Goal: Task Accomplishment & Management: Complete application form

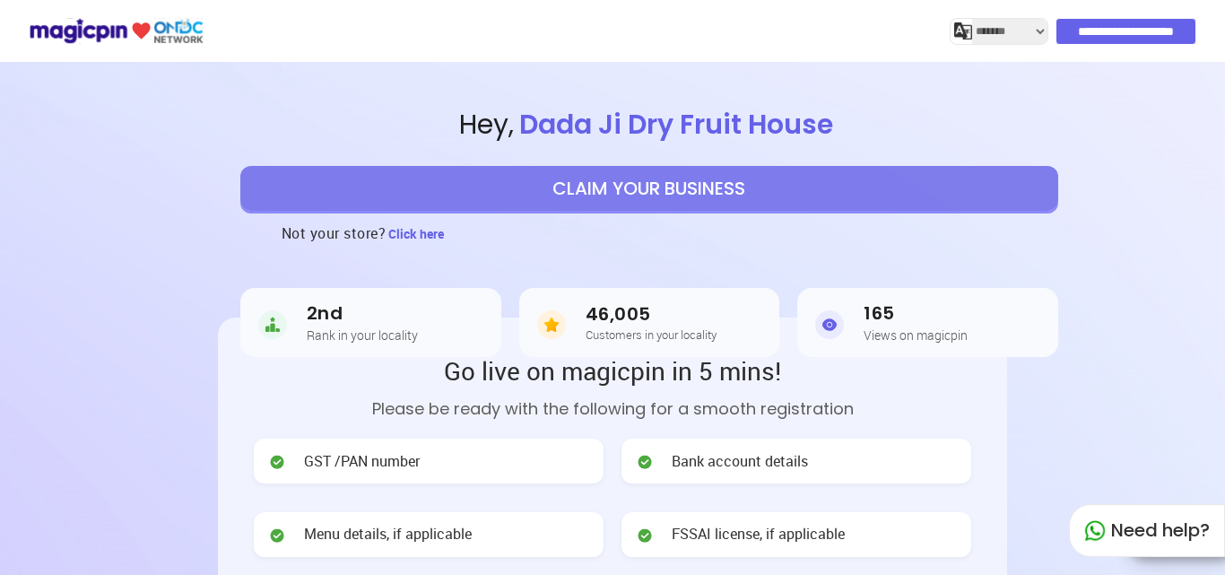
select select "*******"
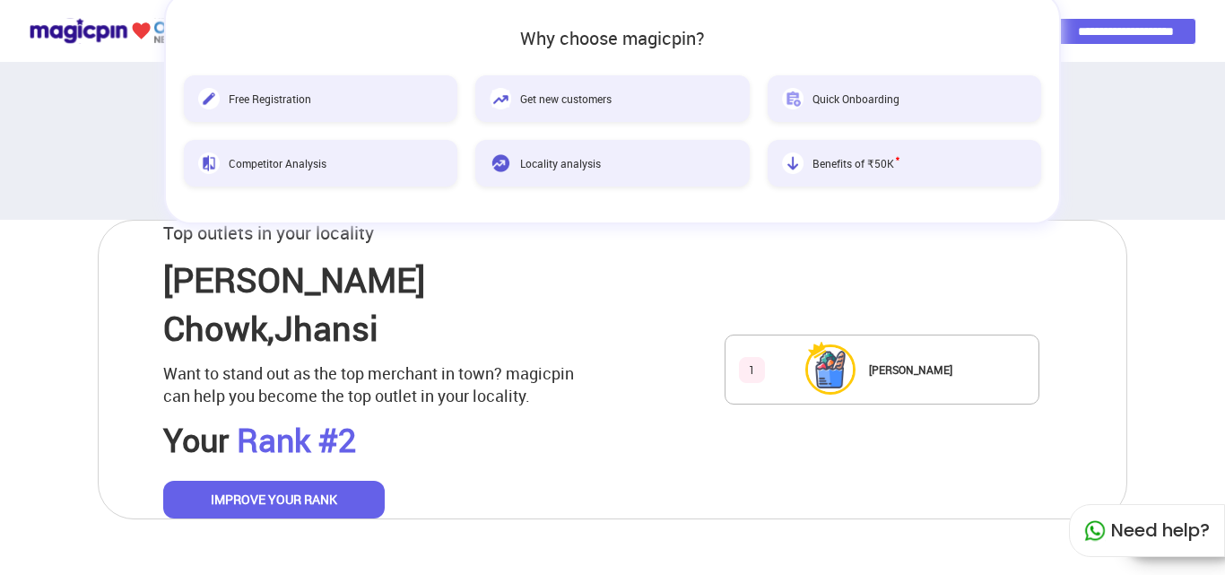
scroll to position [897, 0]
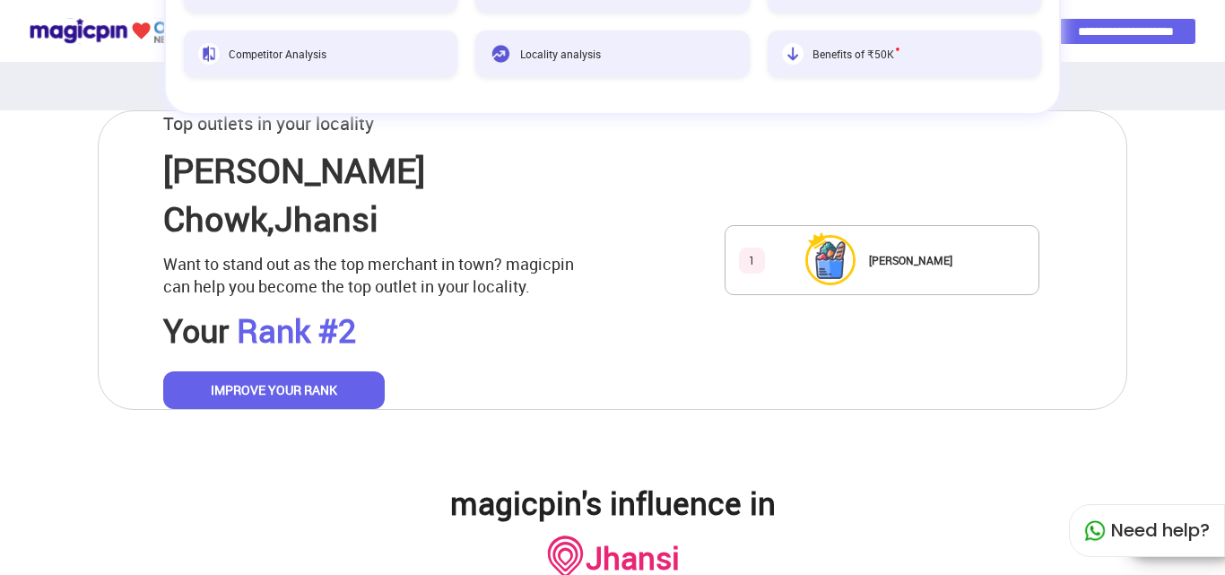
drag, startPoint x: 333, startPoint y: 365, endPoint x: 248, endPoint y: 360, distance: 85.4
click at [248, 371] on button "IMPROVE YOUR RANK" at bounding box center [274, 390] width 222 height 38
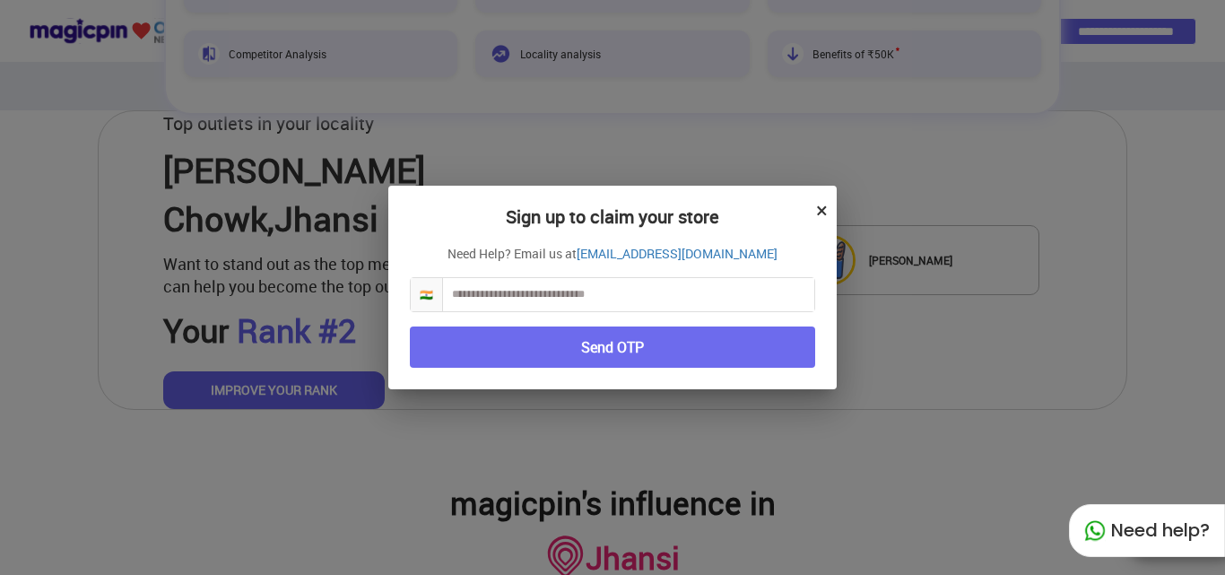
click at [826, 200] on button "×" at bounding box center [822, 210] width 12 height 30
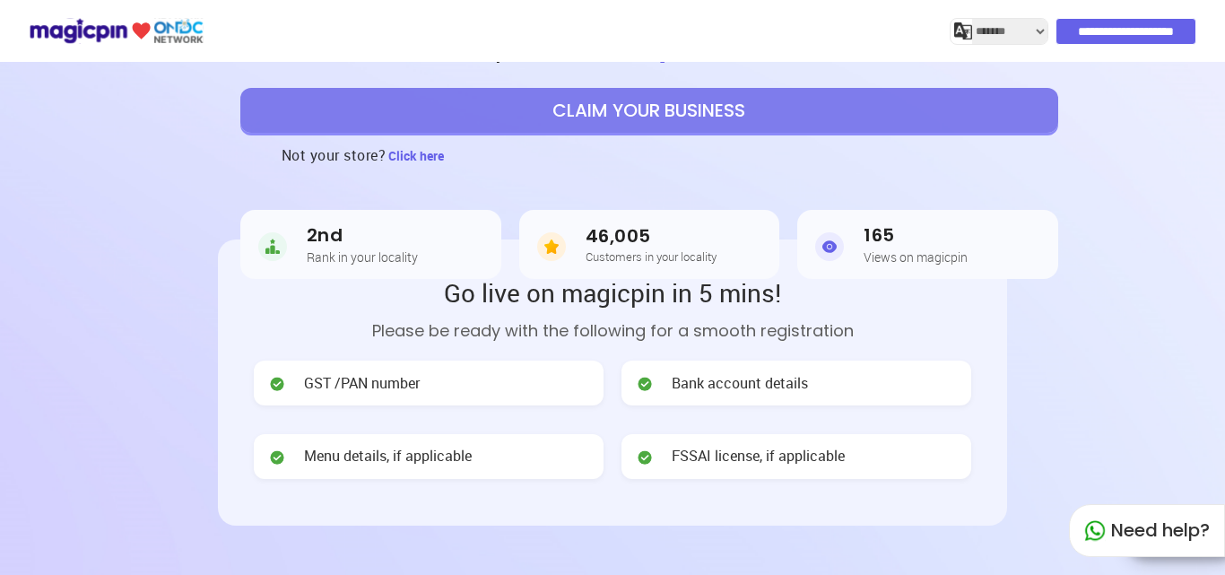
scroll to position [0, 0]
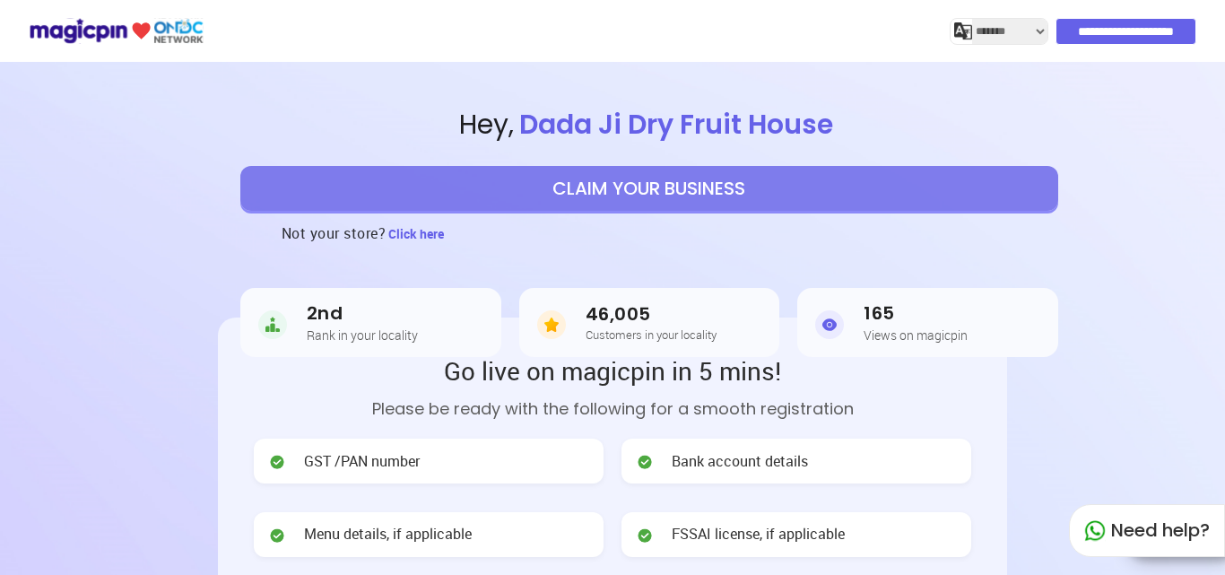
click at [700, 191] on button "CLAIM YOUR BUSINESS" at bounding box center [649, 188] width 818 height 45
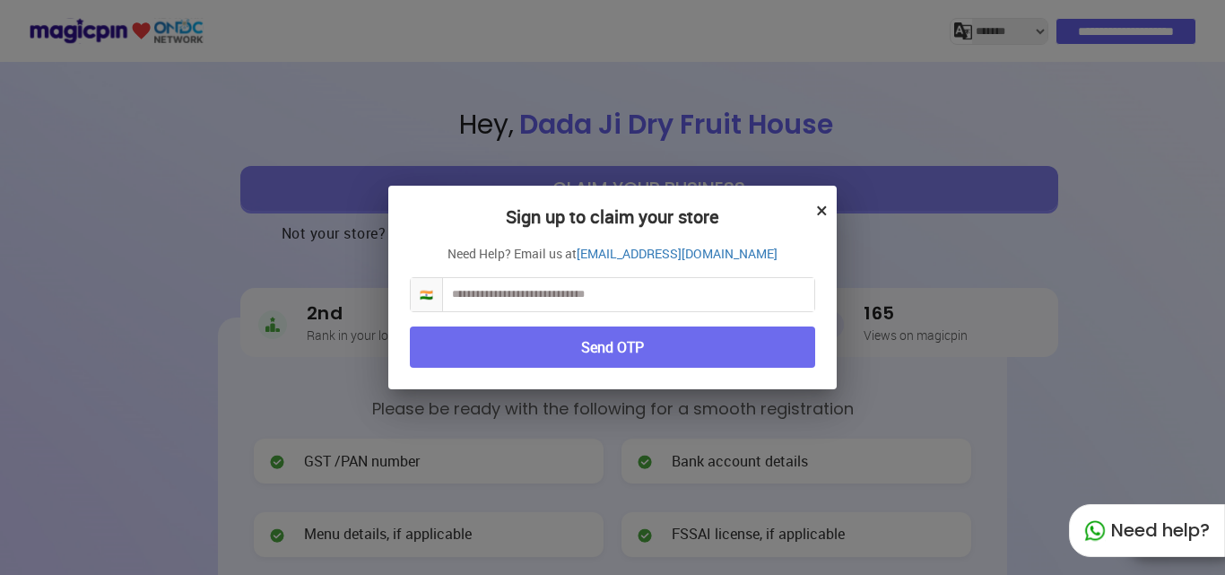
click at [635, 299] on input "text" at bounding box center [628, 294] width 371 height 33
type input "*"
type input "**********"
click at [600, 350] on button "Send OTP" at bounding box center [612, 347] width 405 height 42
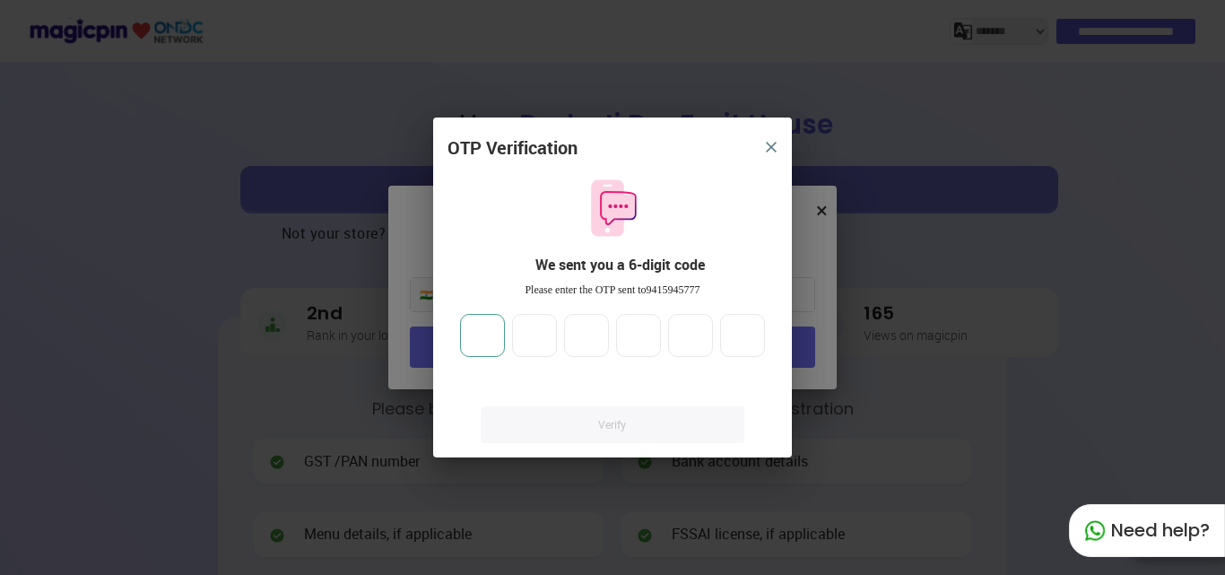
click at [469, 332] on input "number" at bounding box center [482, 335] width 45 height 43
type input "*"
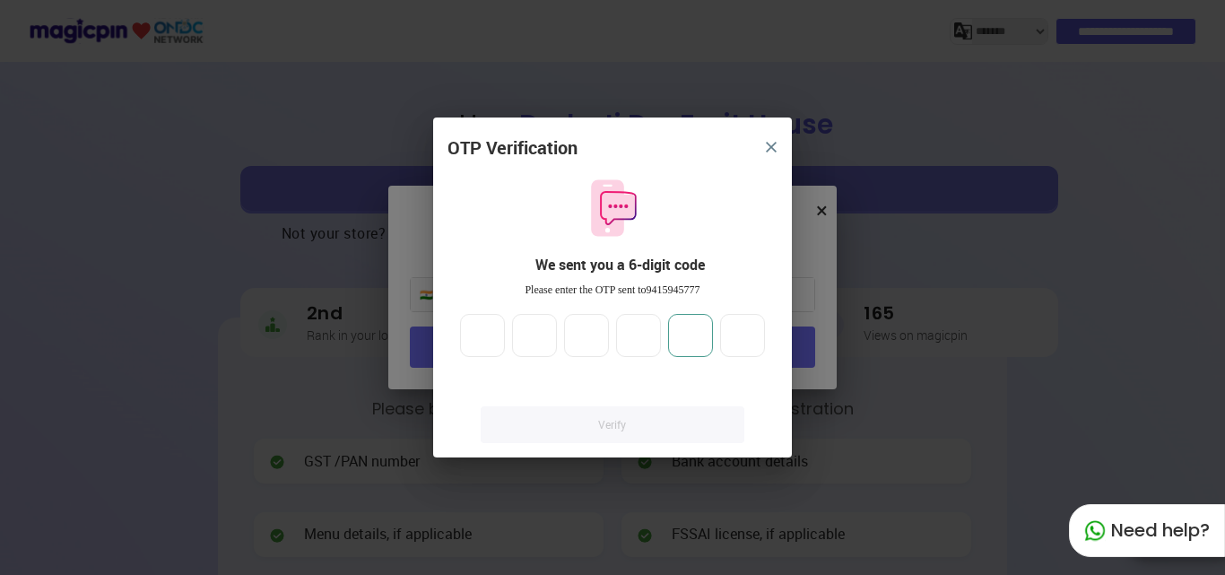
type input "*"
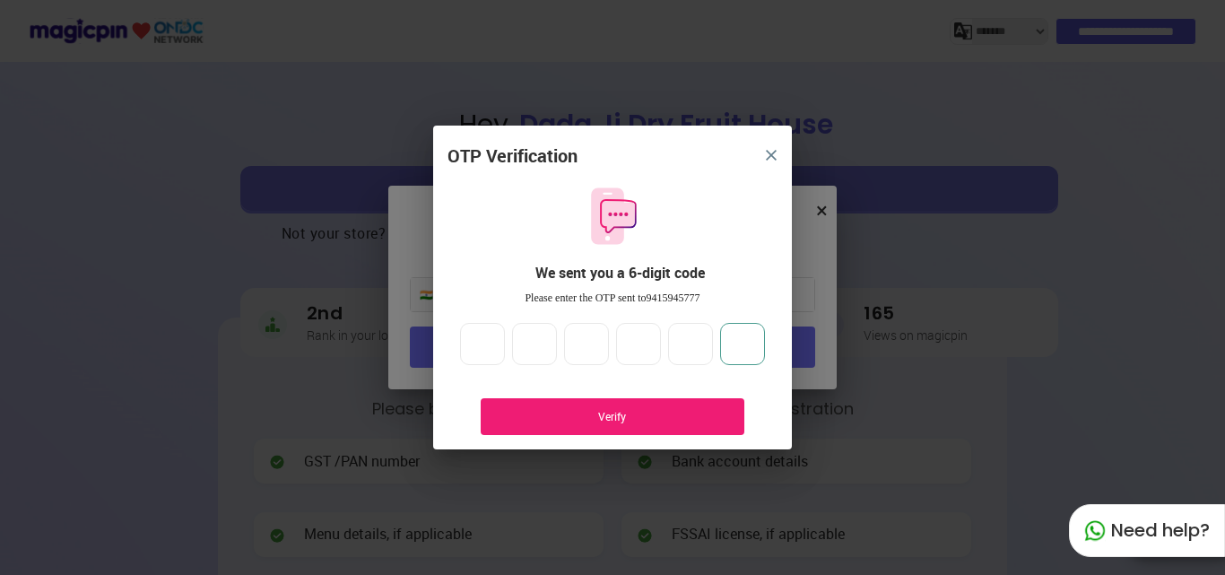
type input "*"
click at [533, 410] on div "Verify" at bounding box center [613, 416] width 210 height 15
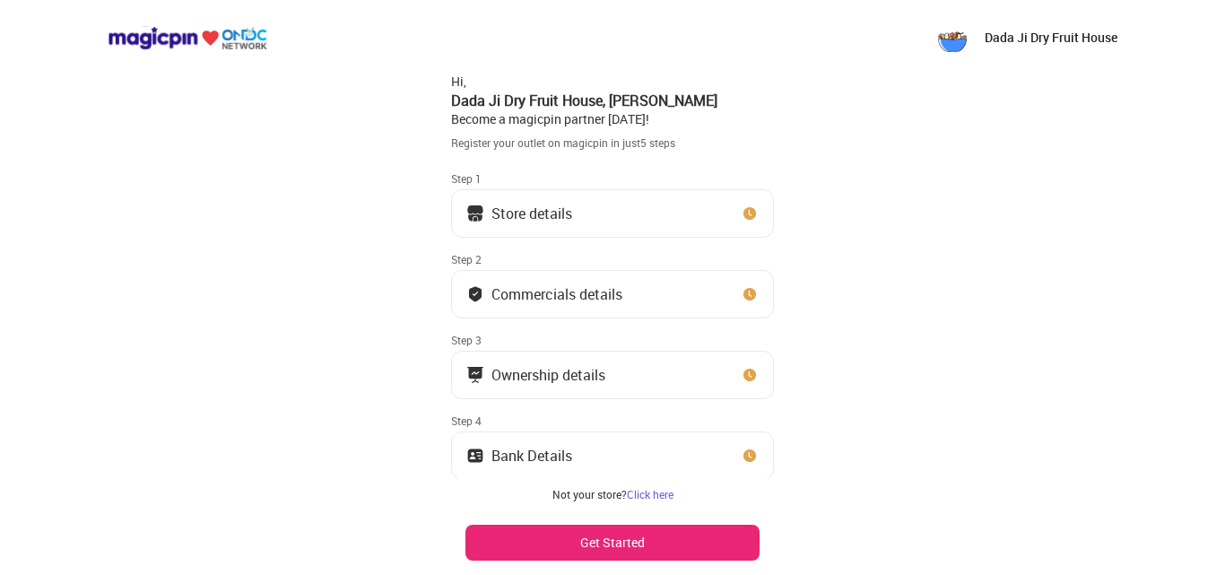
click at [590, 213] on button "Store details" at bounding box center [612, 213] width 323 height 48
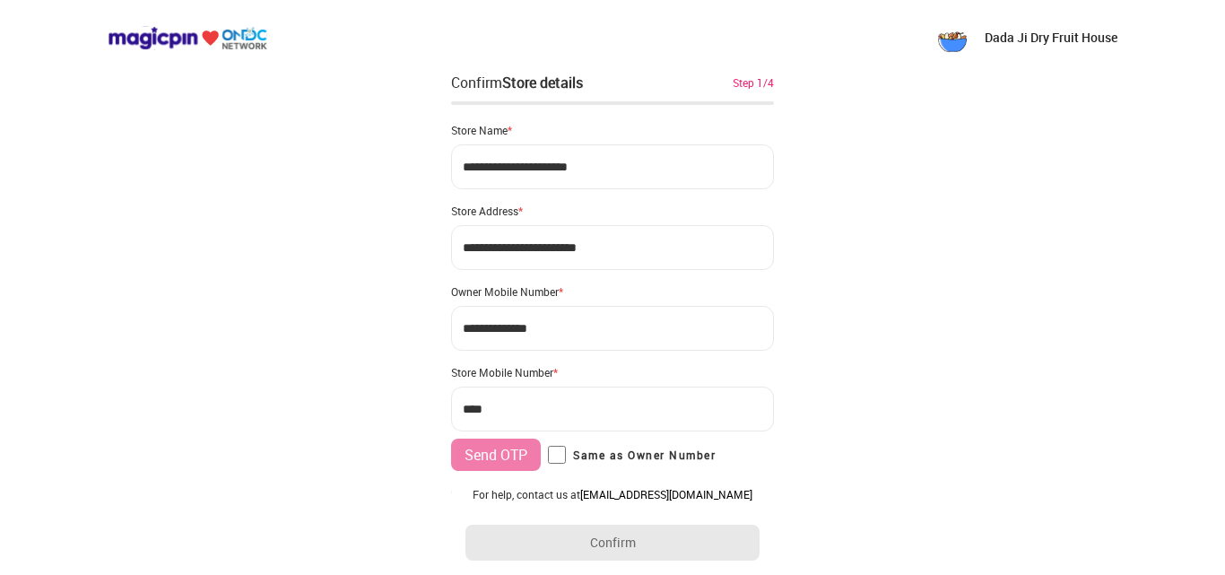
type input "**********"
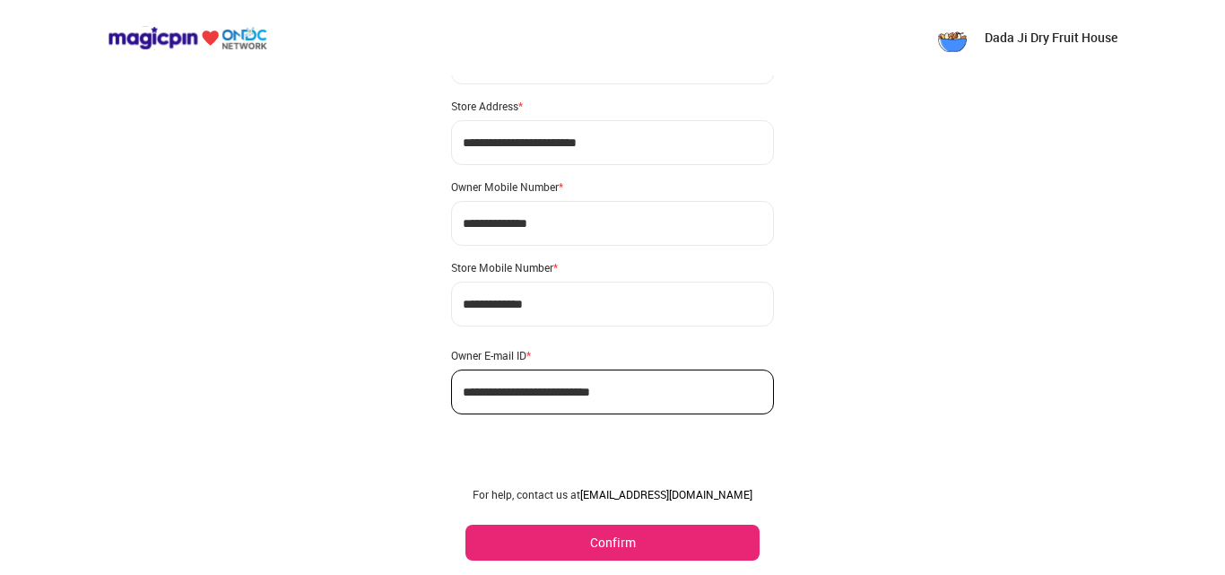
scroll to position [106, 0]
click at [637, 547] on button "Confirm" at bounding box center [612, 543] width 294 height 36
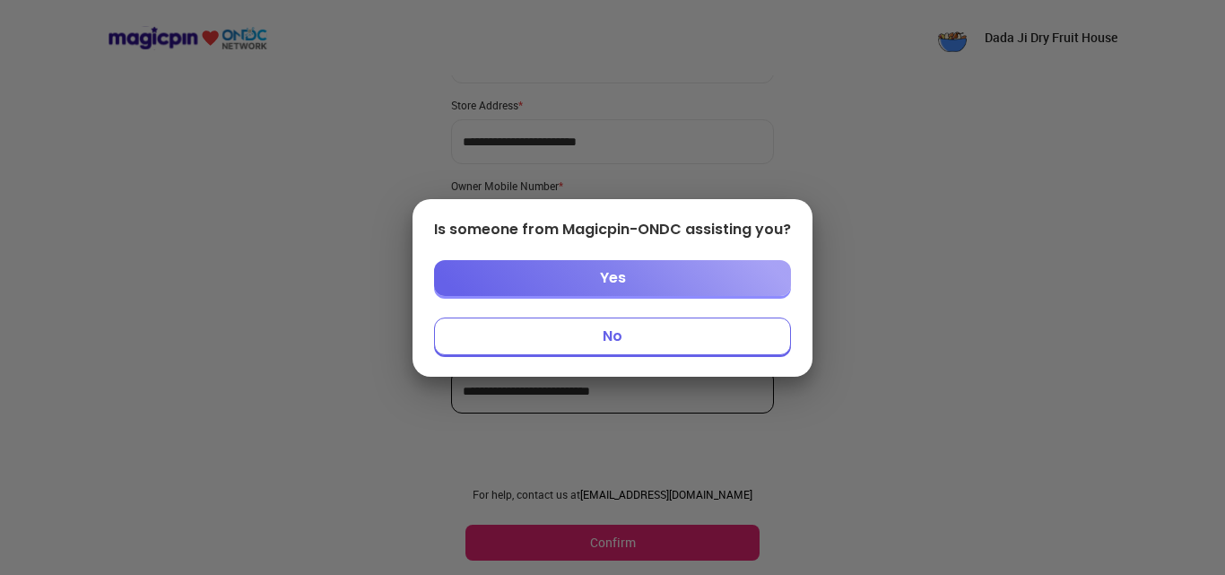
click at [607, 337] on button "No" at bounding box center [612, 336] width 357 height 38
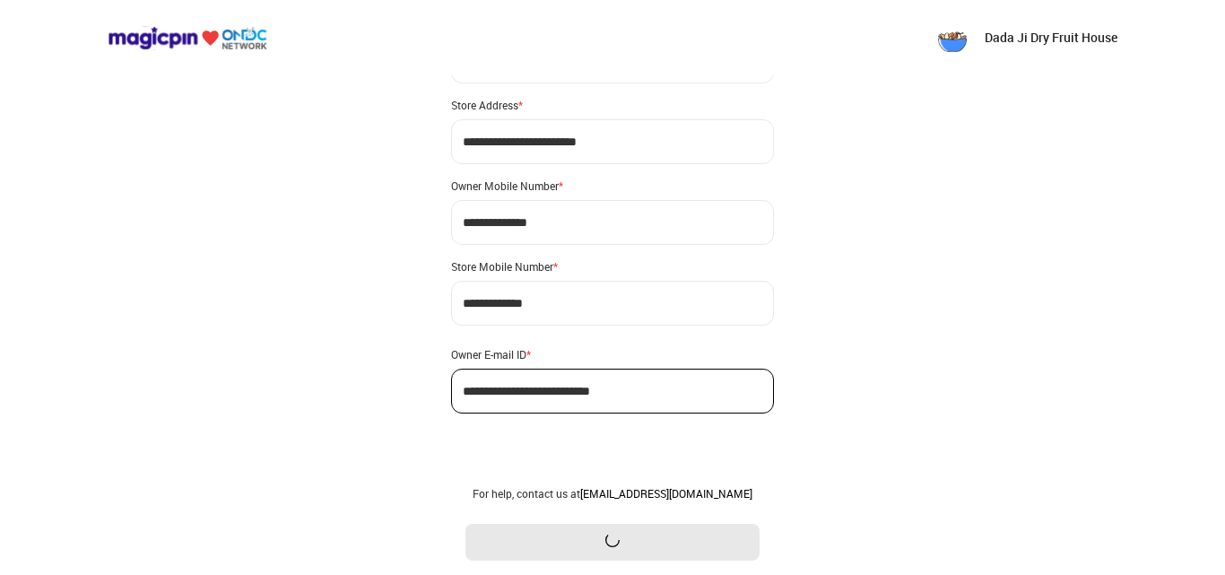
scroll to position [0, 0]
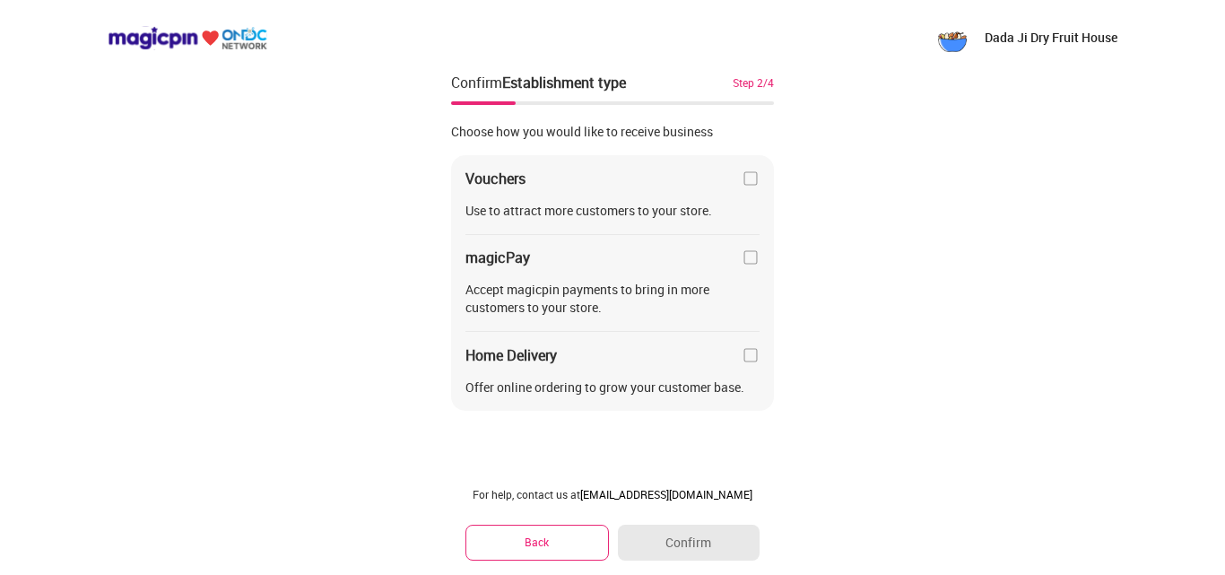
click at [746, 357] on img at bounding box center [751, 355] width 18 height 18
click at [680, 536] on button "Confirm" at bounding box center [689, 543] width 142 height 36
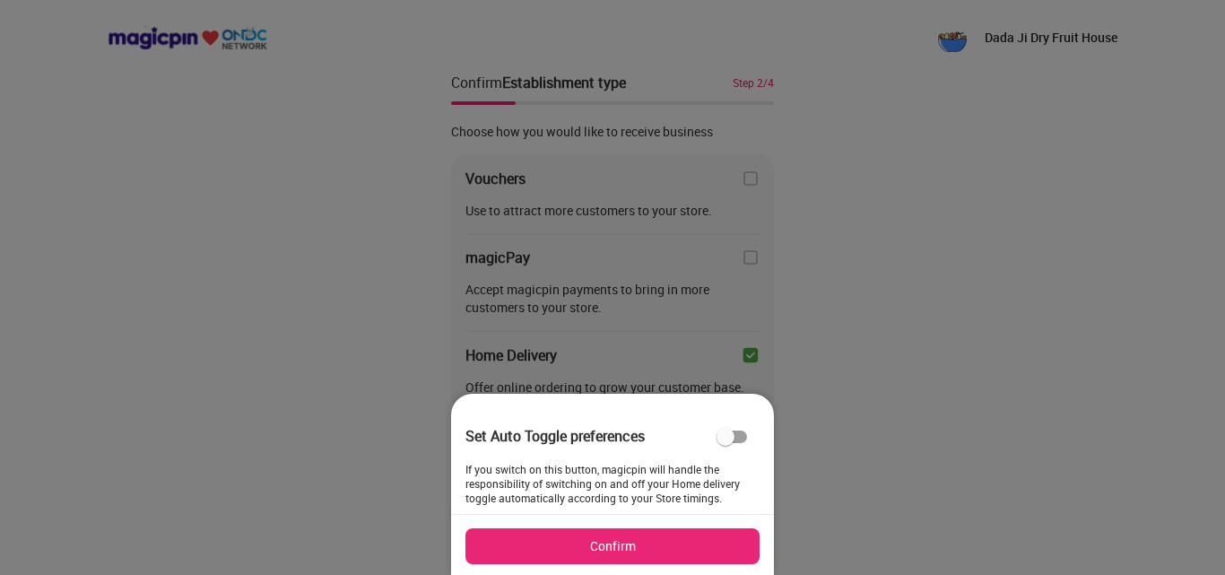
click at [670, 539] on button "Confirm" at bounding box center [612, 546] width 294 height 36
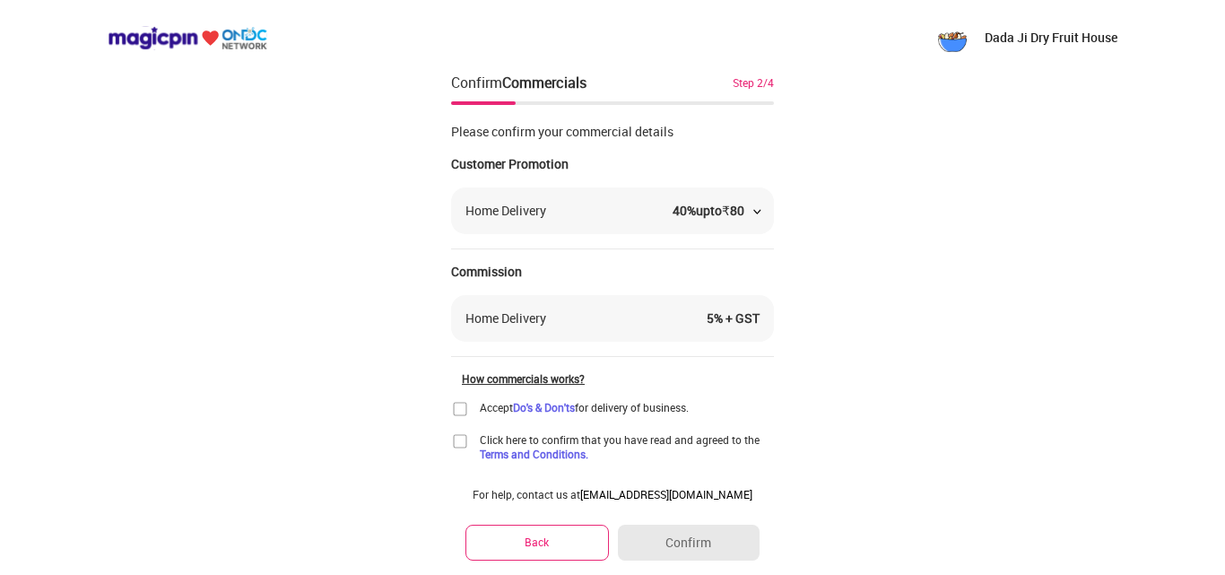
click at [1027, 270] on div "Dada Ji Dry Fruit House Confirm Commercials Step 2/4 Please confirm your commer…" at bounding box center [612, 311] width 1225 height 622
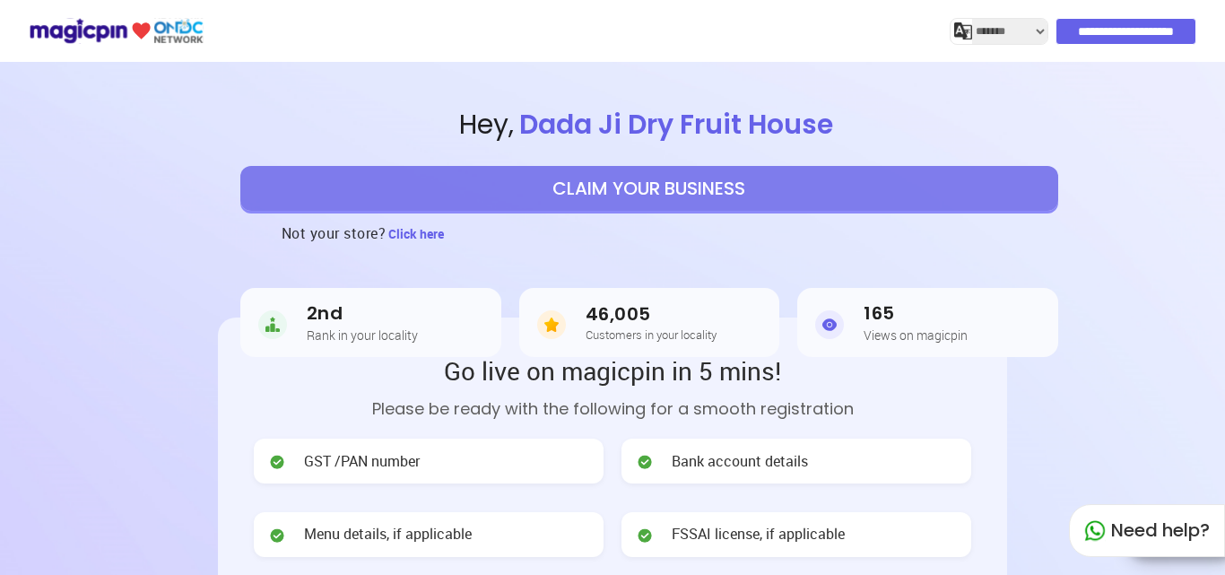
select select "*******"
click at [435, 177] on button "CLAIM YOUR BUSINESS" at bounding box center [649, 188] width 818 height 45
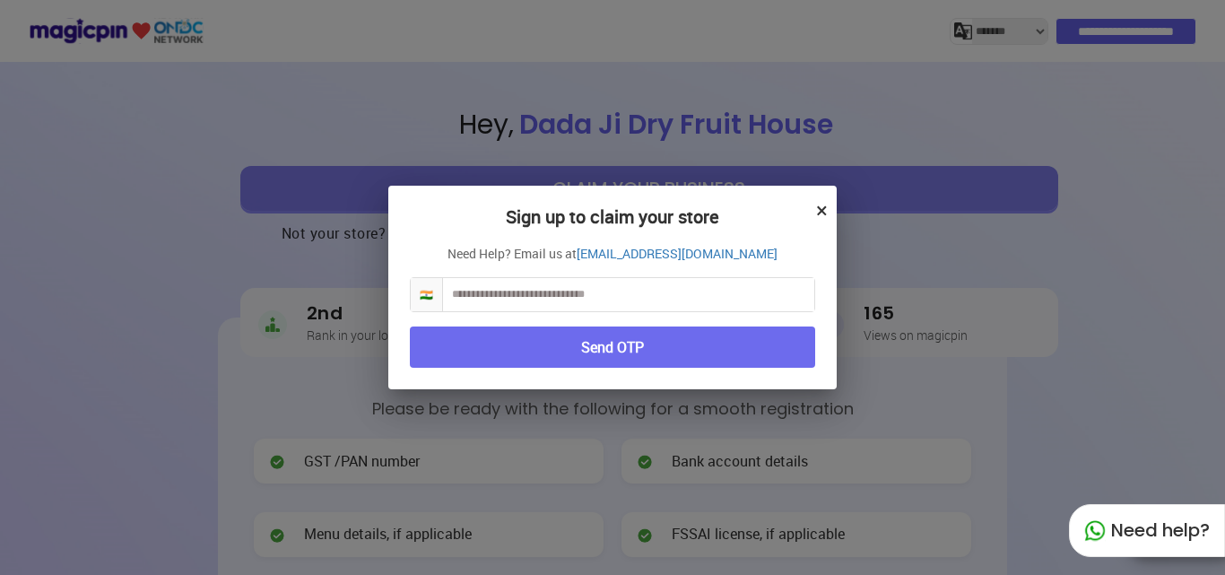
click at [823, 208] on button "×" at bounding box center [822, 210] width 12 height 30
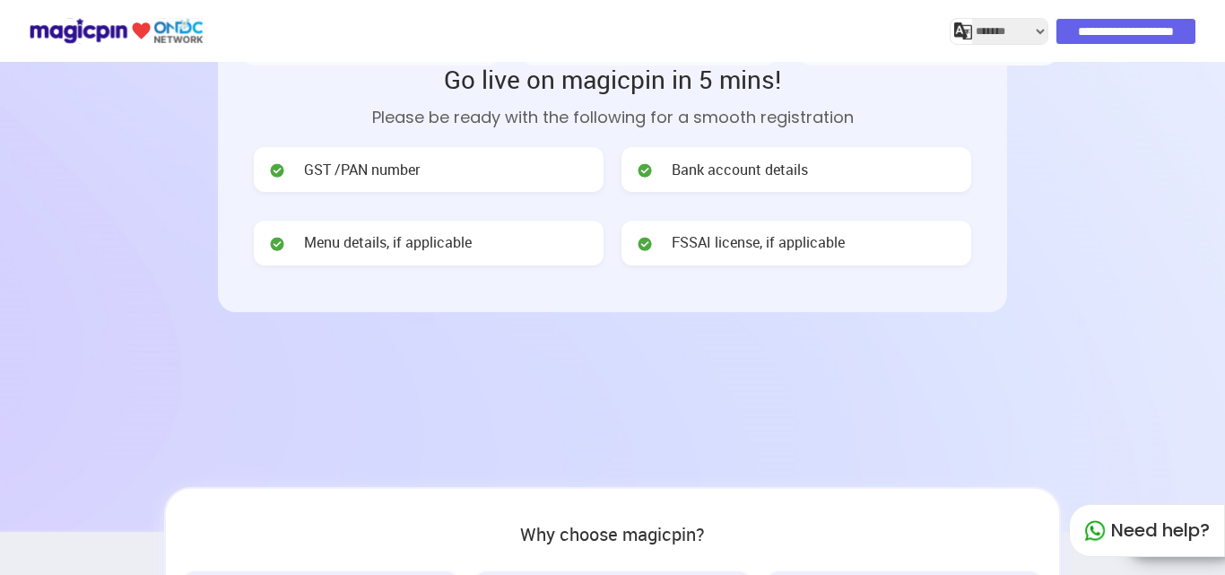
scroll to position [269, 0]
